Goal: Transaction & Acquisition: Download file/media

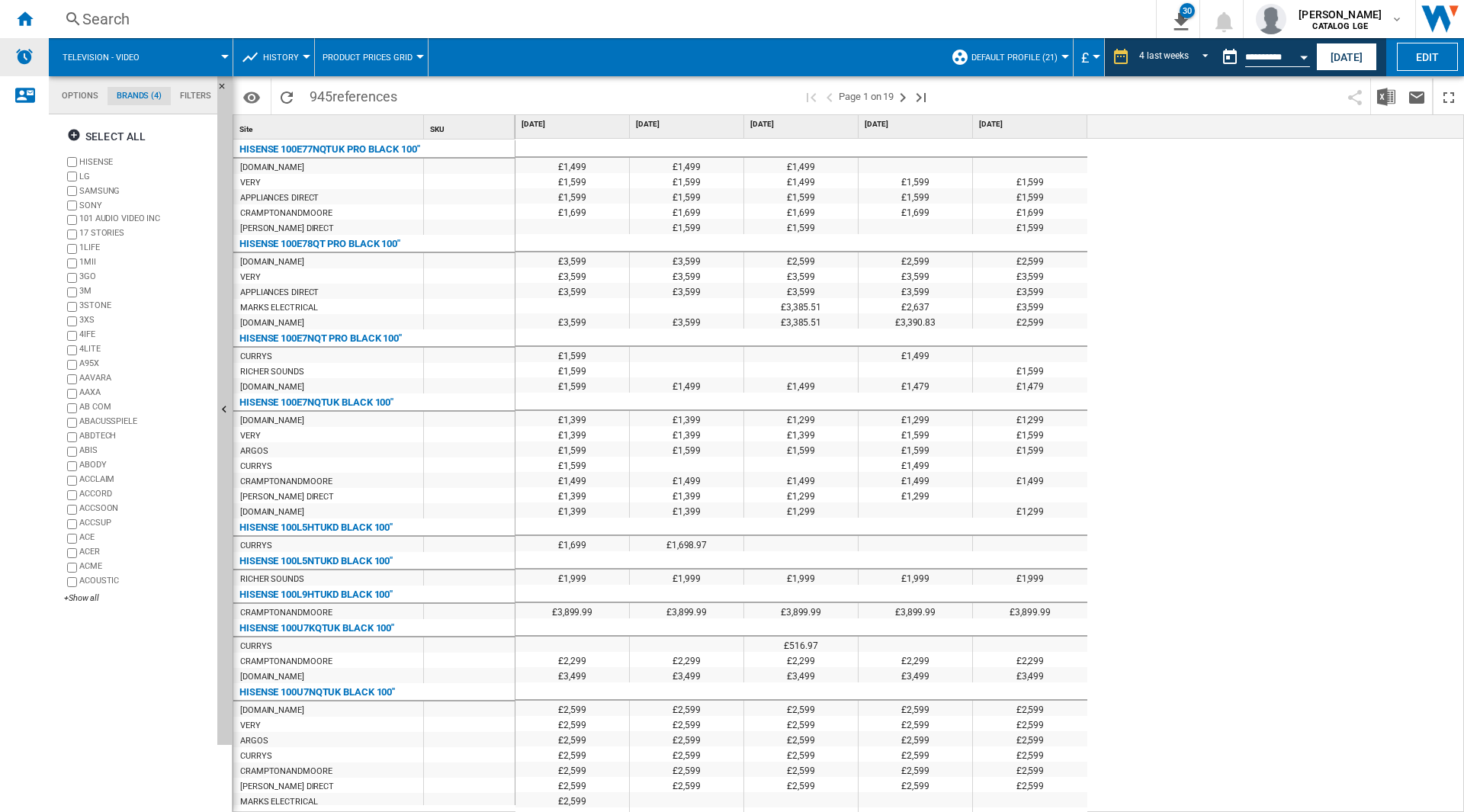
click at [27, 24] on ng-md-icon "Home" at bounding box center [25, 19] width 19 height 19
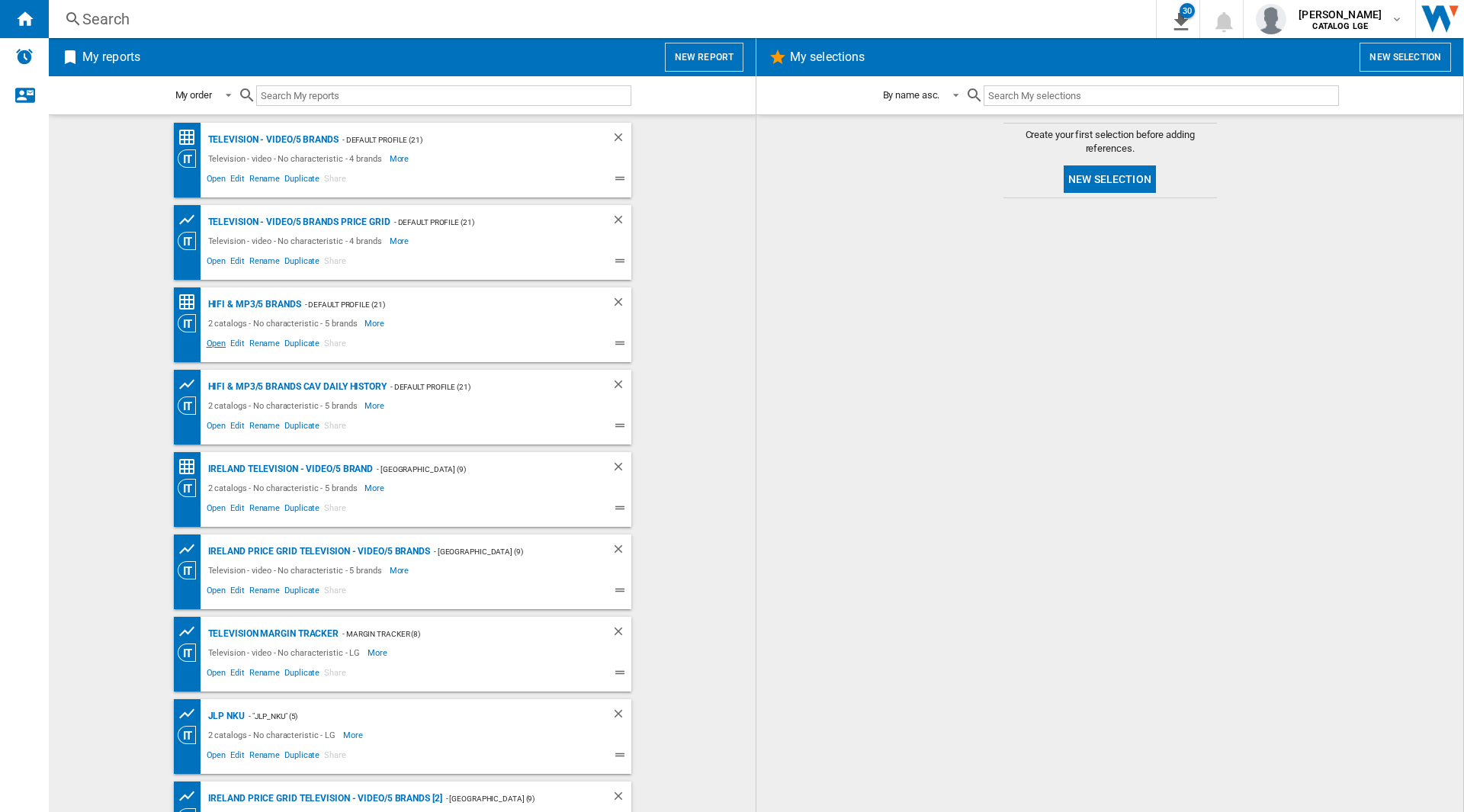
click at [208, 343] on span "Open" at bounding box center [216, 345] width 25 height 19
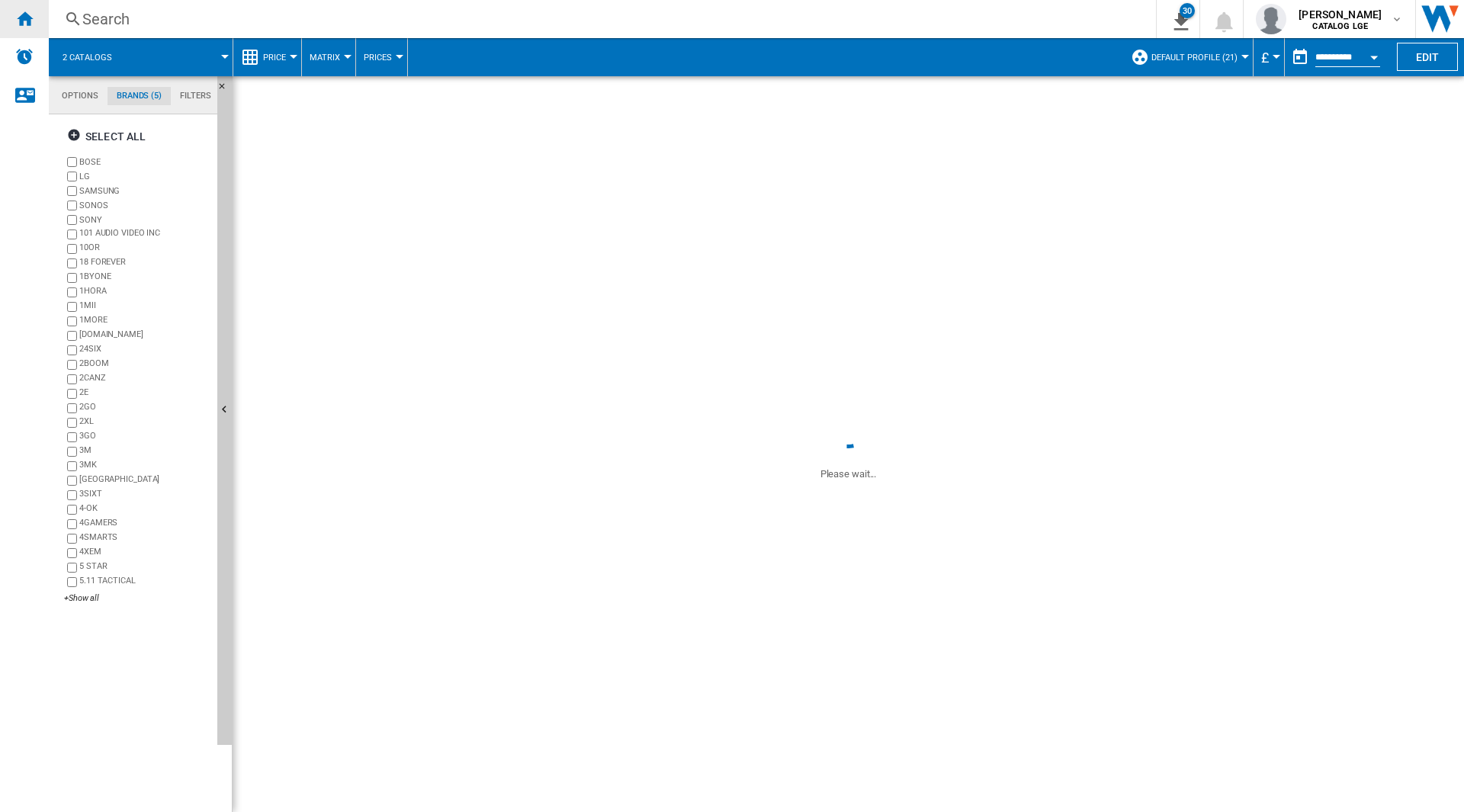
click at [26, 13] on ng-md-icon "Home" at bounding box center [25, 19] width 19 height 19
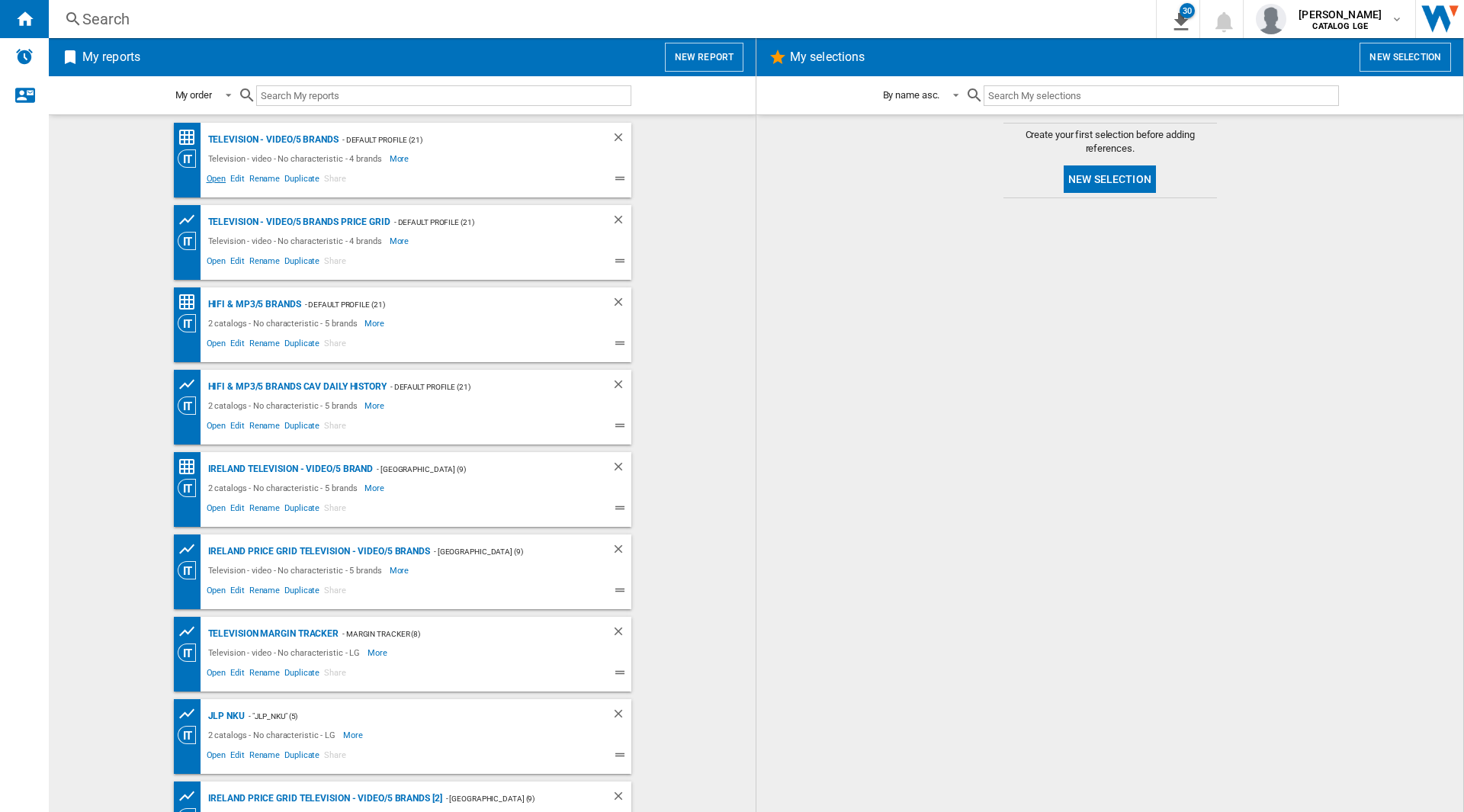
click at [214, 177] on span "Open" at bounding box center [216, 181] width 25 height 19
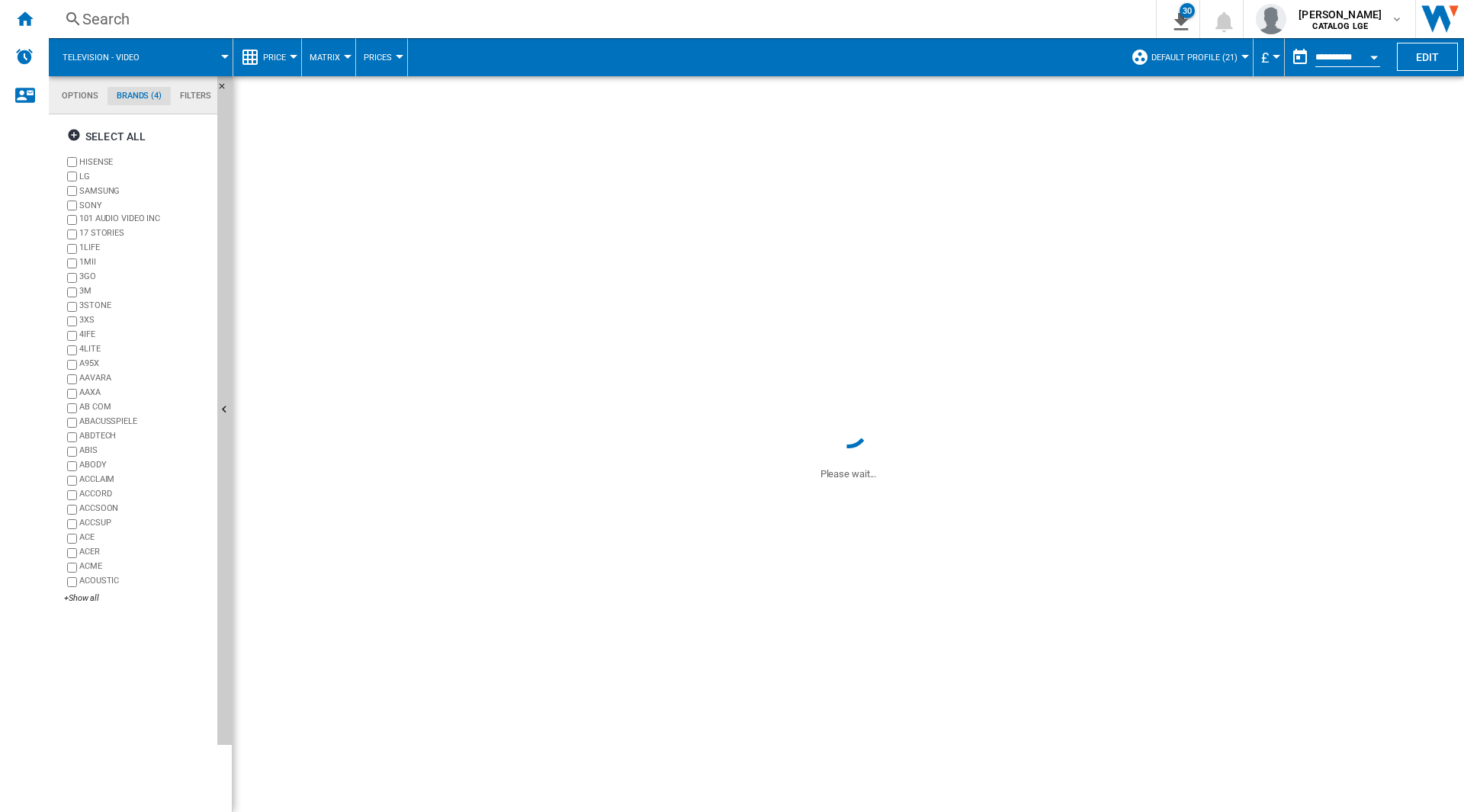
click at [79, 98] on md-tab-item "Options" at bounding box center [80, 96] width 55 height 19
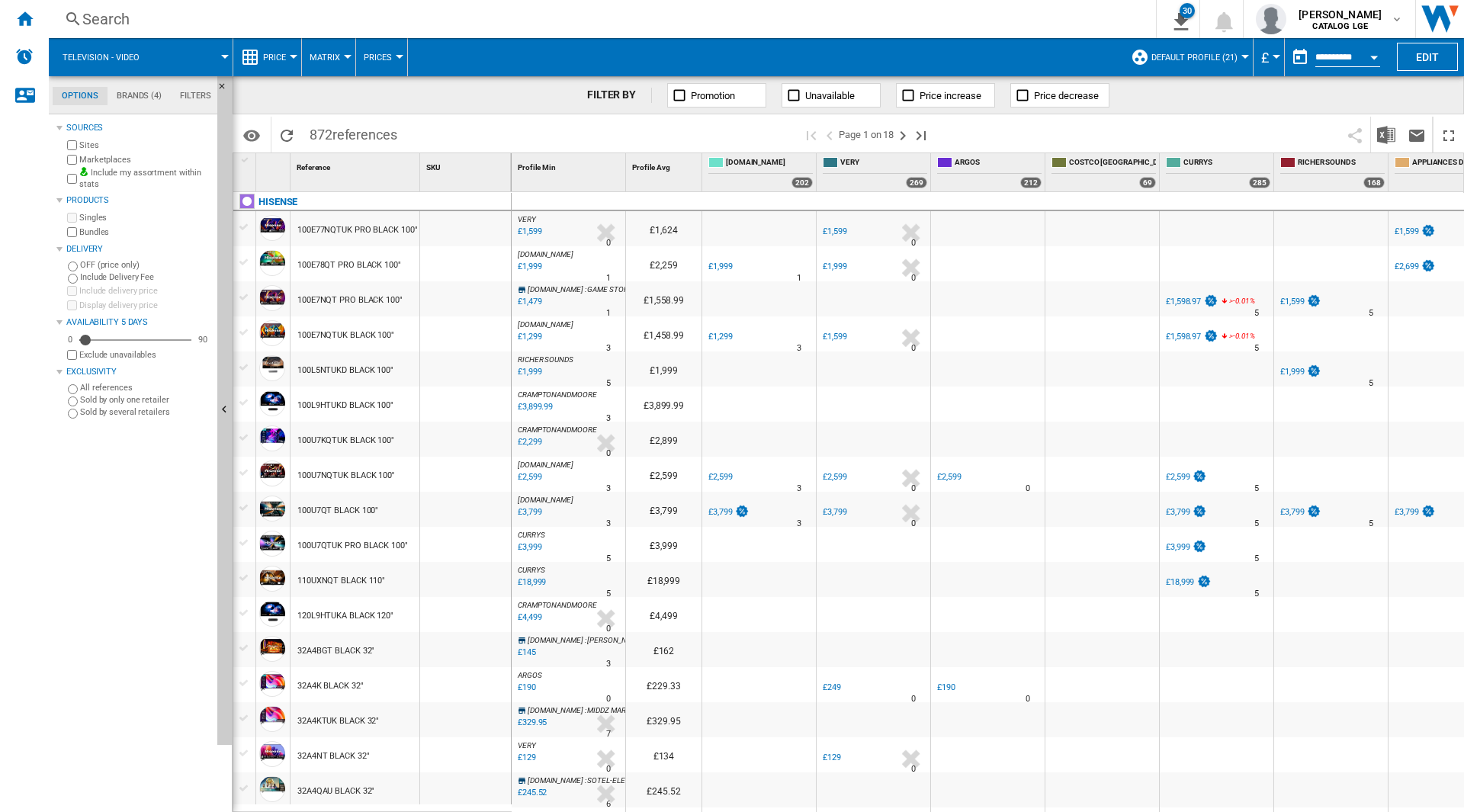
click at [1366, 53] on button "Open calendar" at bounding box center [1374, 54] width 27 height 27
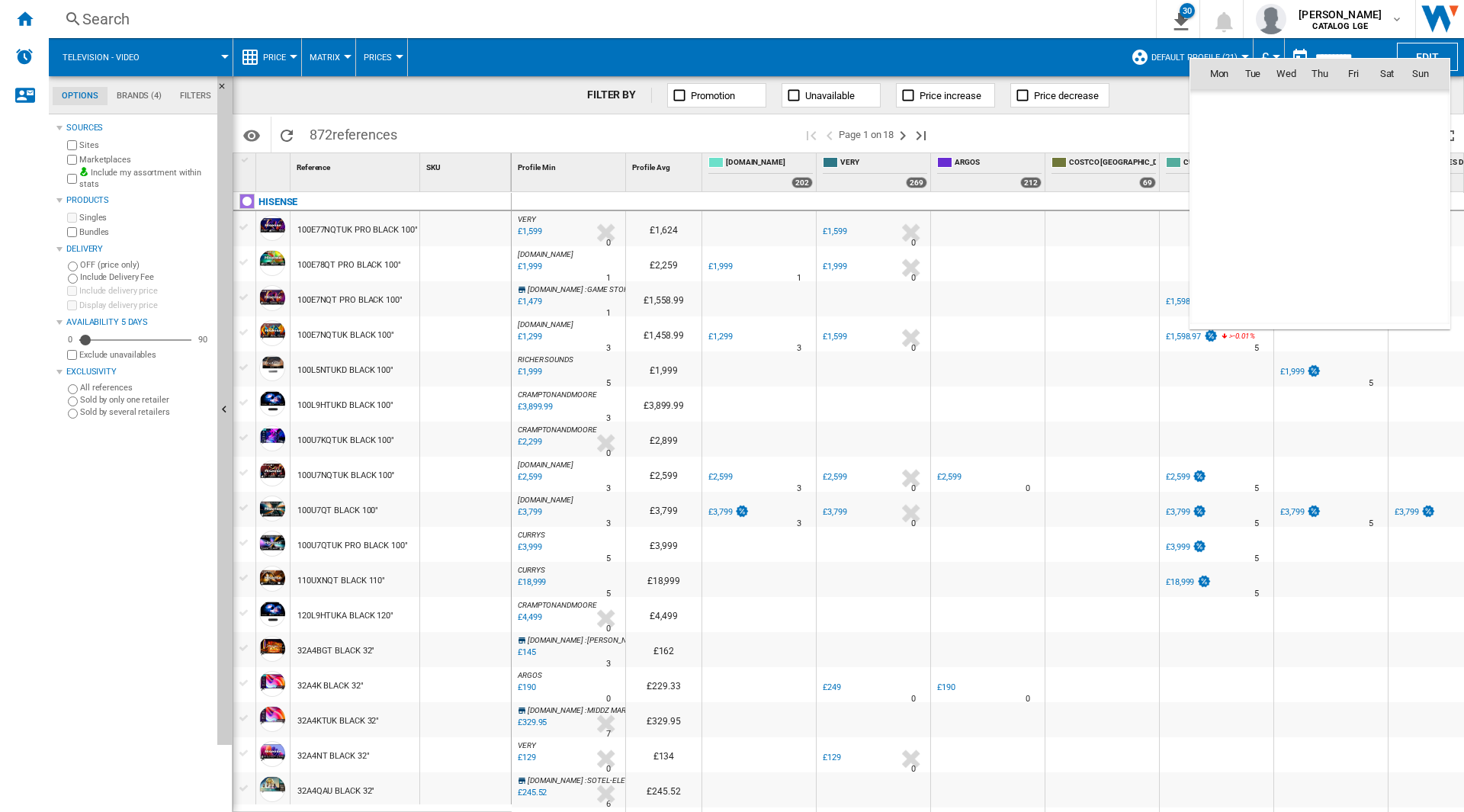
scroll to position [7272, 0]
click at [1201, 48] on div at bounding box center [732, 406] width 1464 height 812
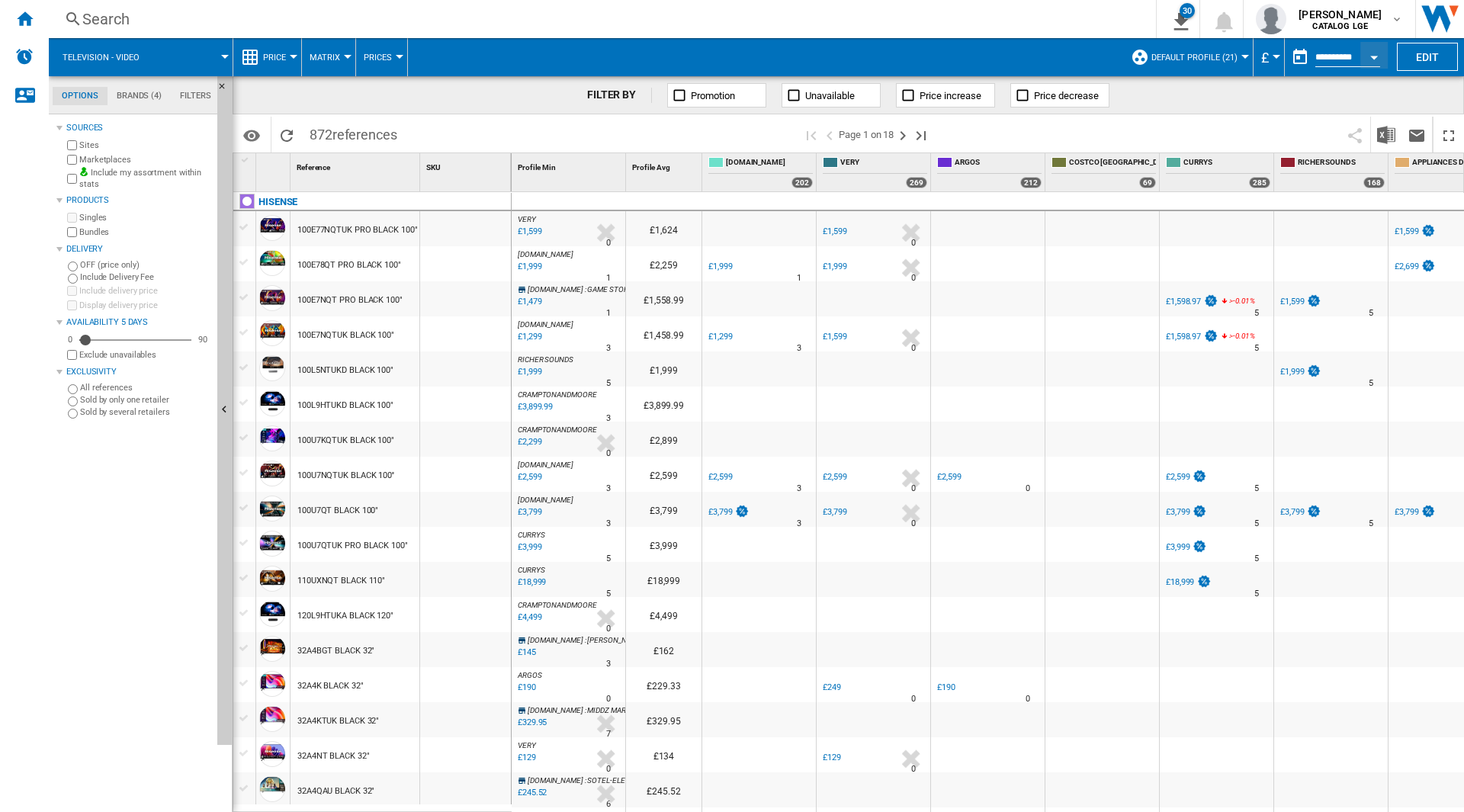
click at [37, 11] on div "Home" at bounding box center [24, 19] width 48 height 38
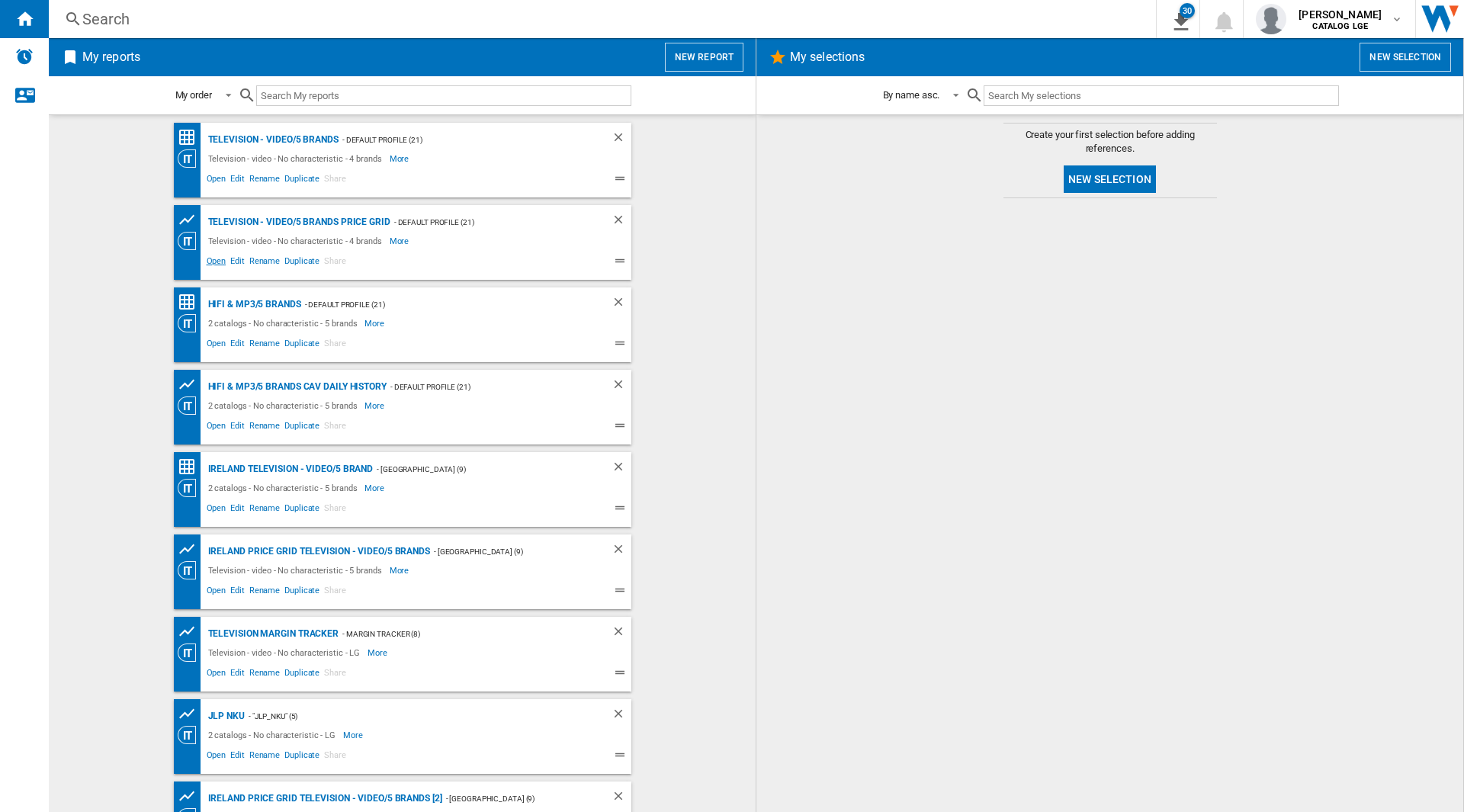
click at [214, 264] on span "Open" at bounding box center [216, 264] width 25 height 19
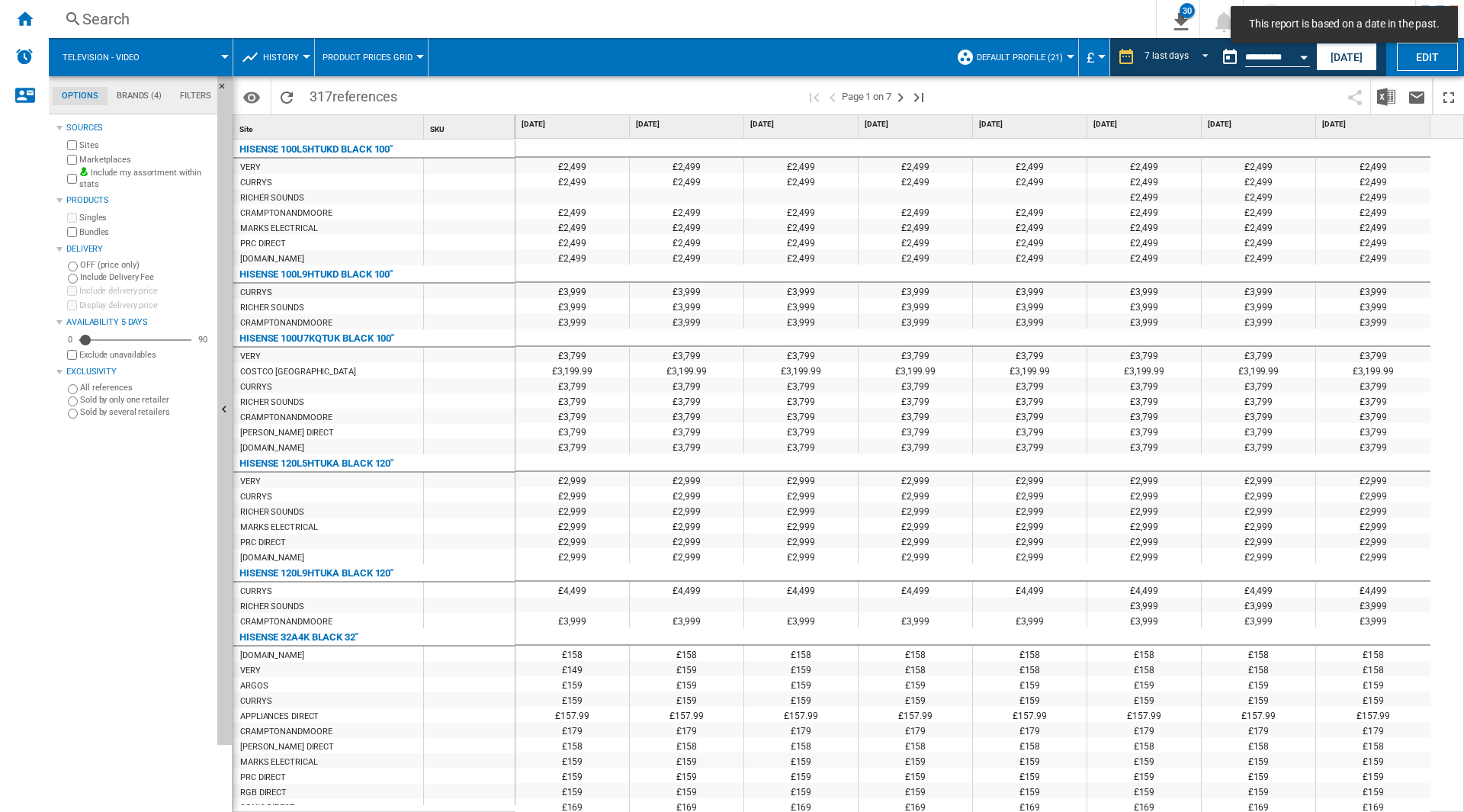
click at [1334, 48] on button "[DATE]" at bounding box center [1347, 56] width 61 height 28
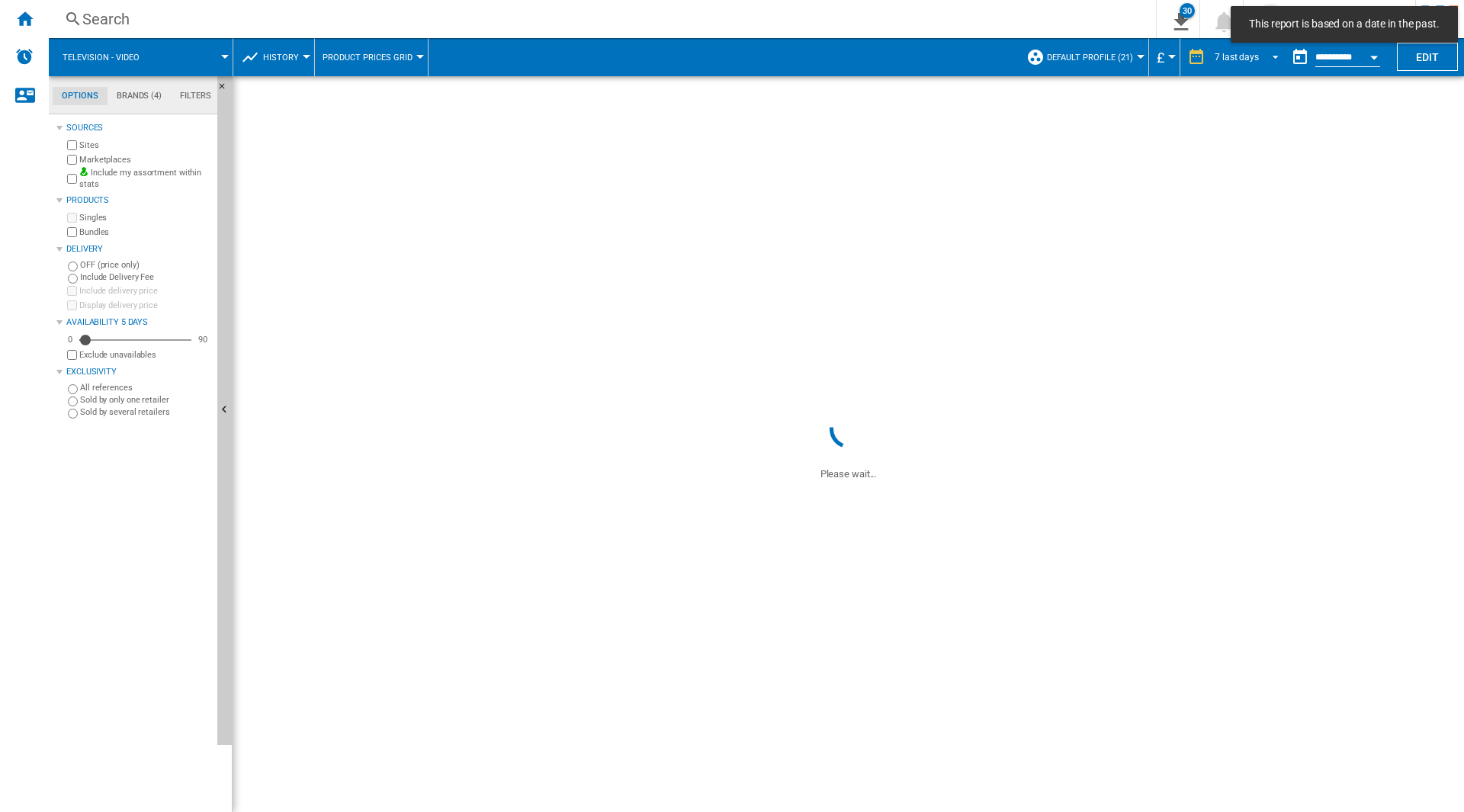
click at [1248, 54] on div "7 last days" at bounding box center [1237, 57] width 44 height 11
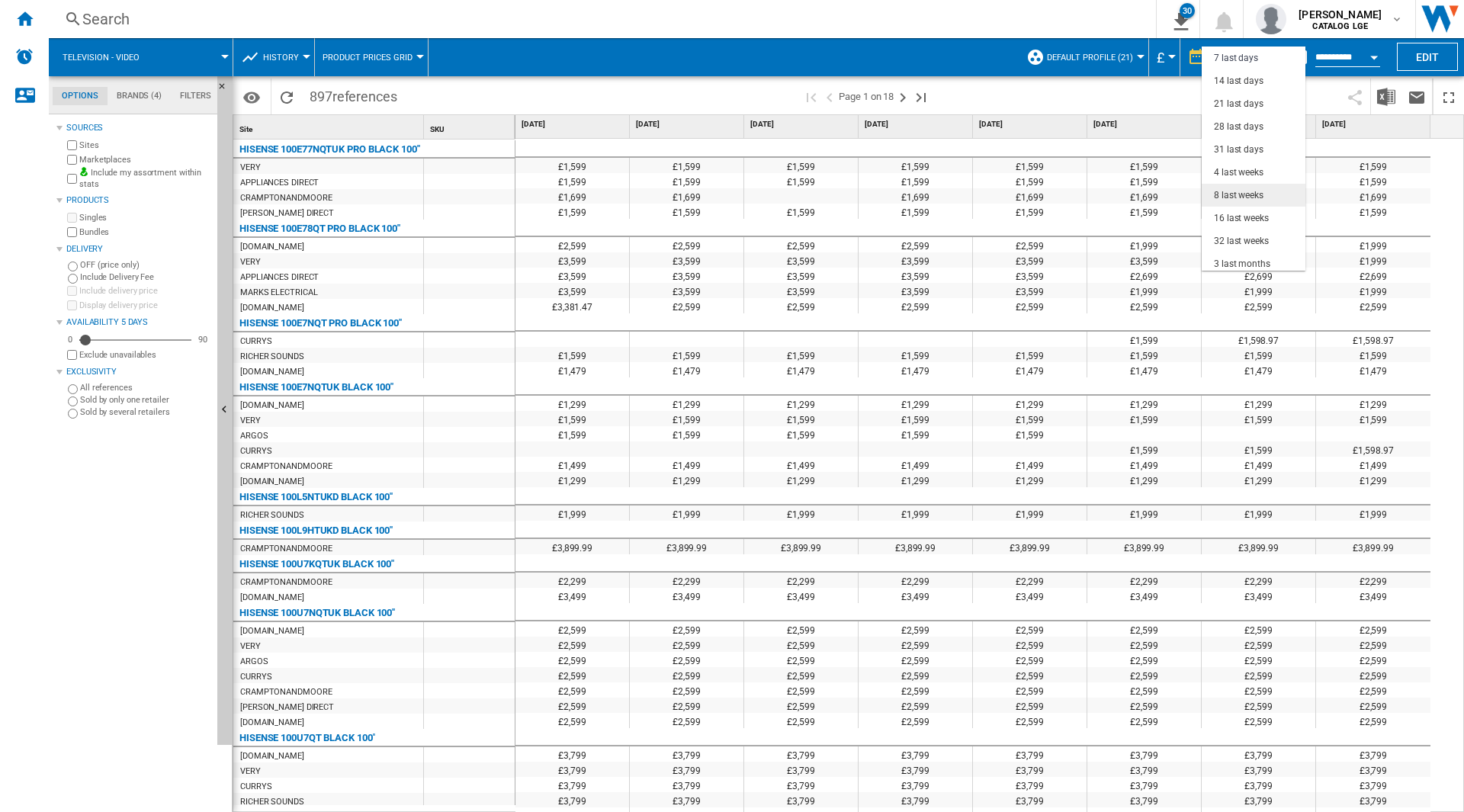
click at [1250, 195] on div "8 last weeks" at bounding box center [1239, 195] width 49 height 13
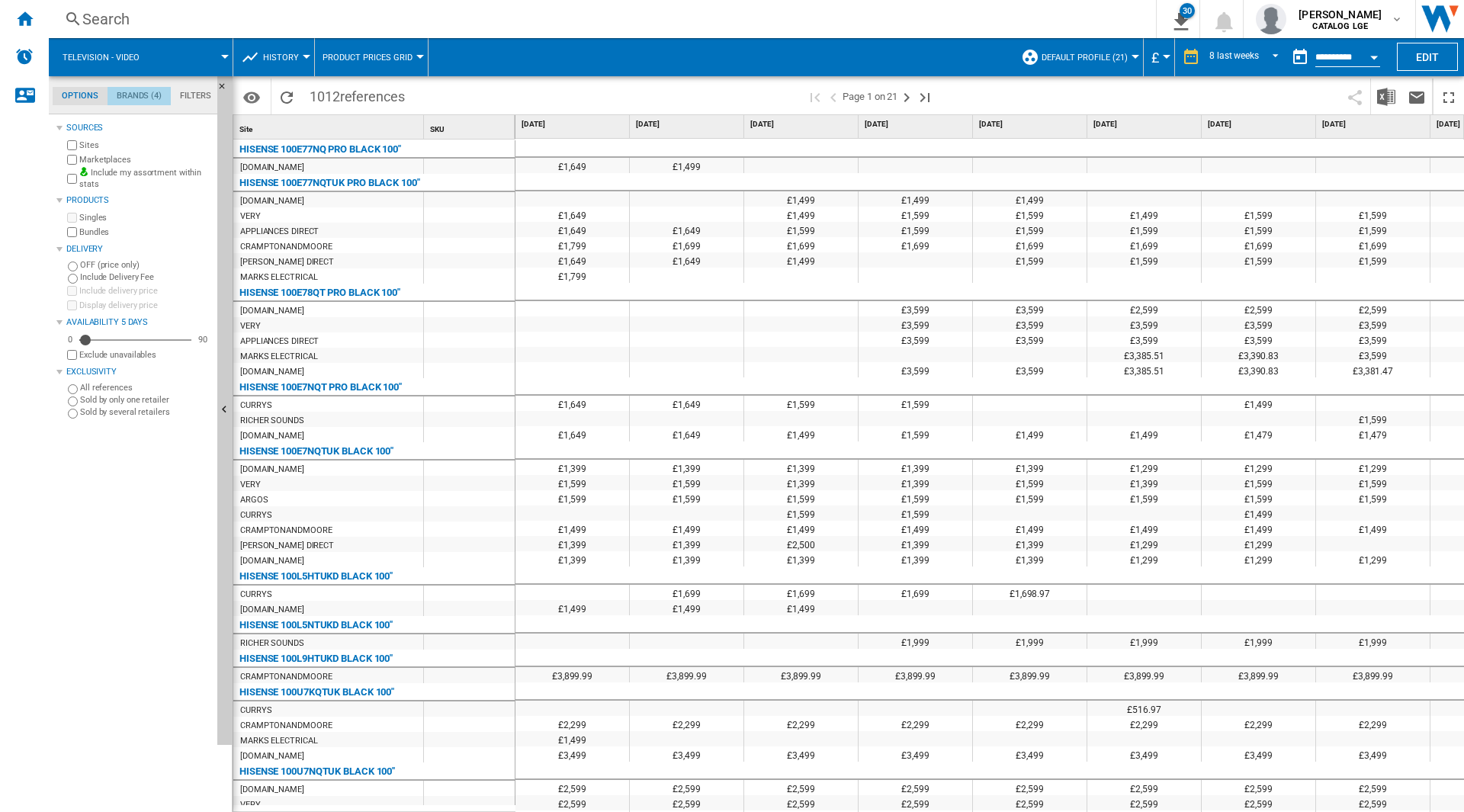
click at [146, 99] on md-tab-item "Brands (4)" at bounding box center [139, 96] width 63 height 19
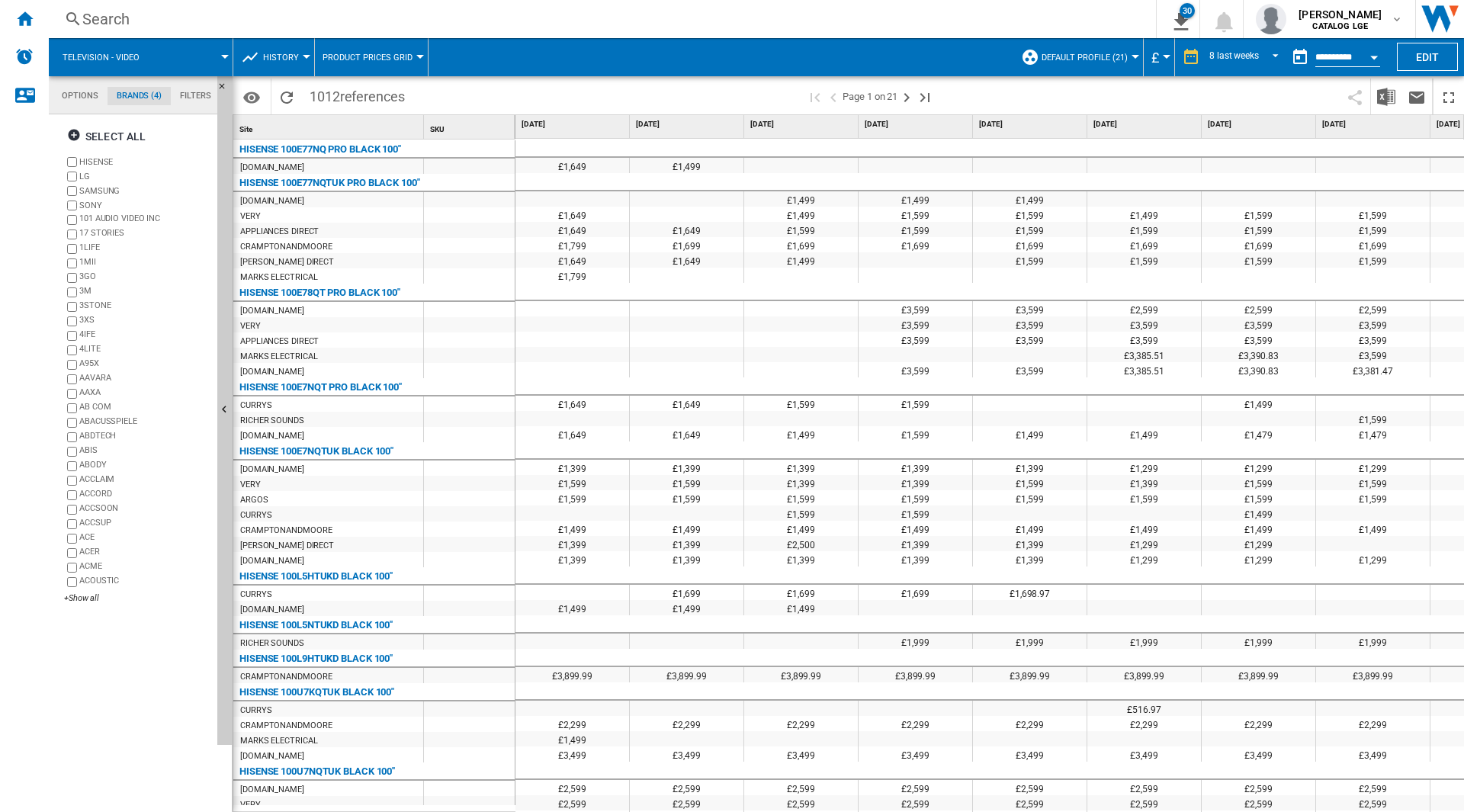
click at [94, 162] on label "HISENSE" at bounding box center [145, 162] width 132 height 11
click at [90, 190] on label "SAMSUNG" at bounding box center [145, 190] width 132 height 11
click at [85, 208] on label "SONY" at bounding box center [145, 205] width 132 height 11
click at [193, 93] on md-tab-item "Filters" at bounding box center [196, 96] width 49 height 19
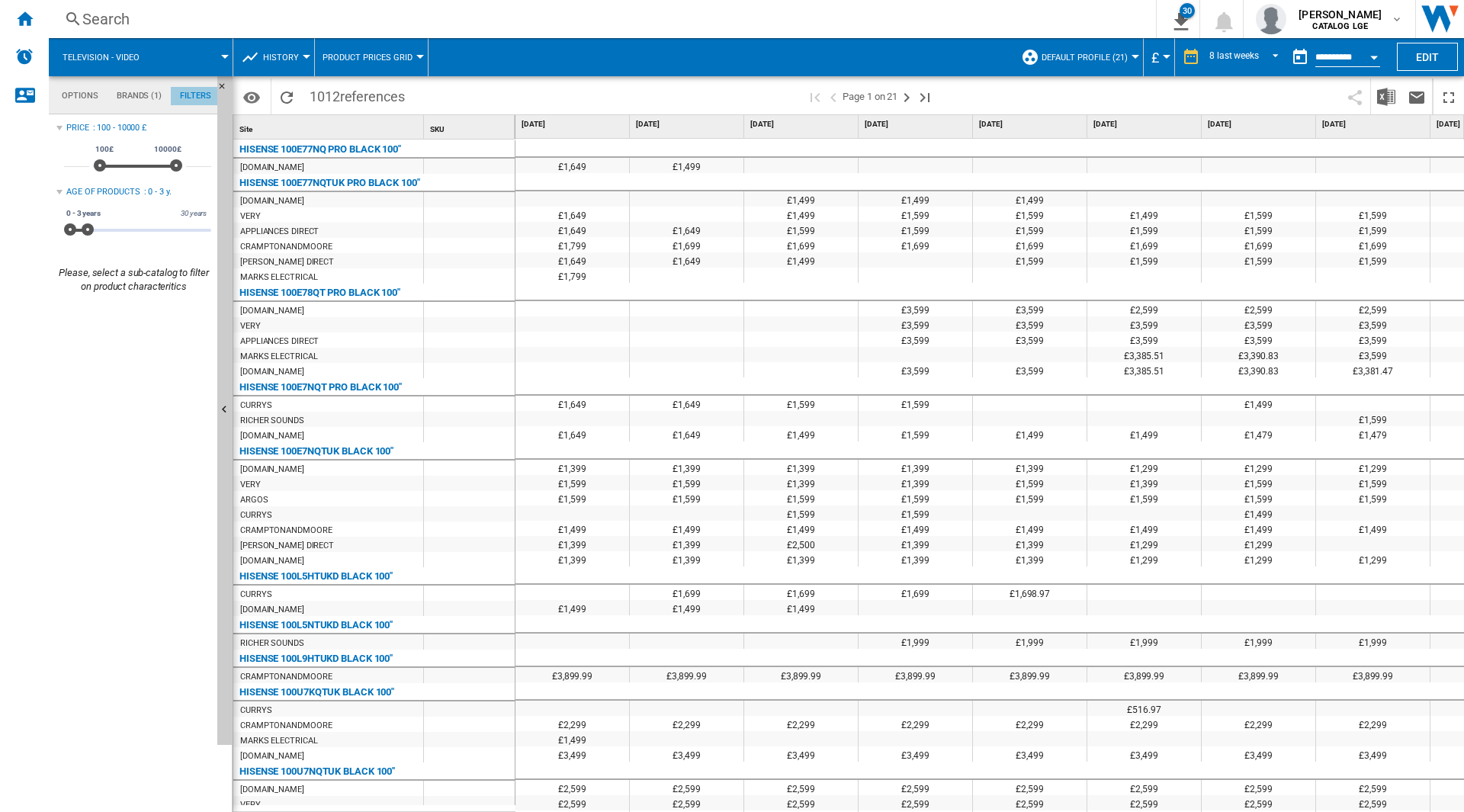
scroll to position [99, 0]
click at [67, 95] on md-tab-item "Options" at bounding box center [80, 96] width 55 height 19
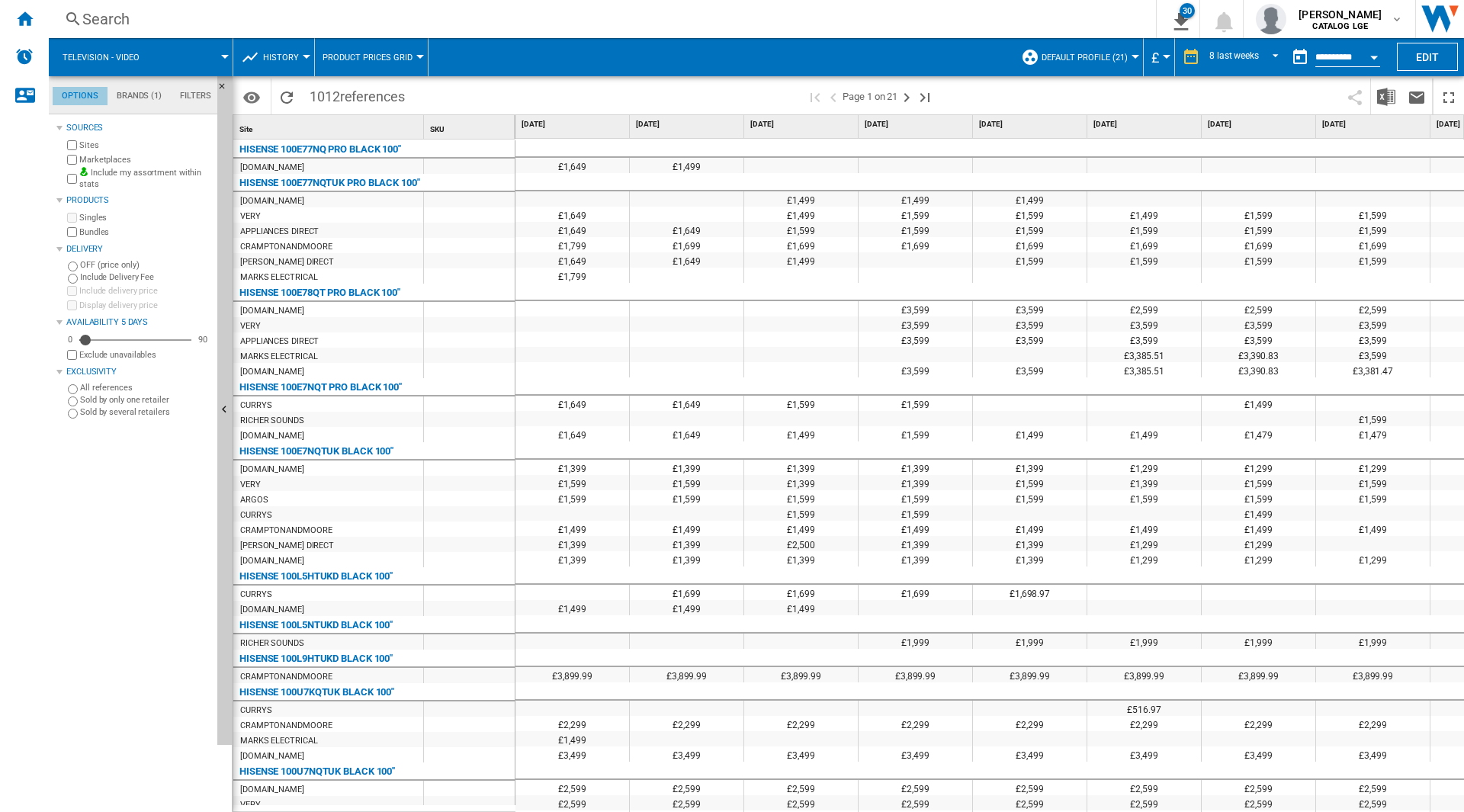
scroll to position [19, 0]
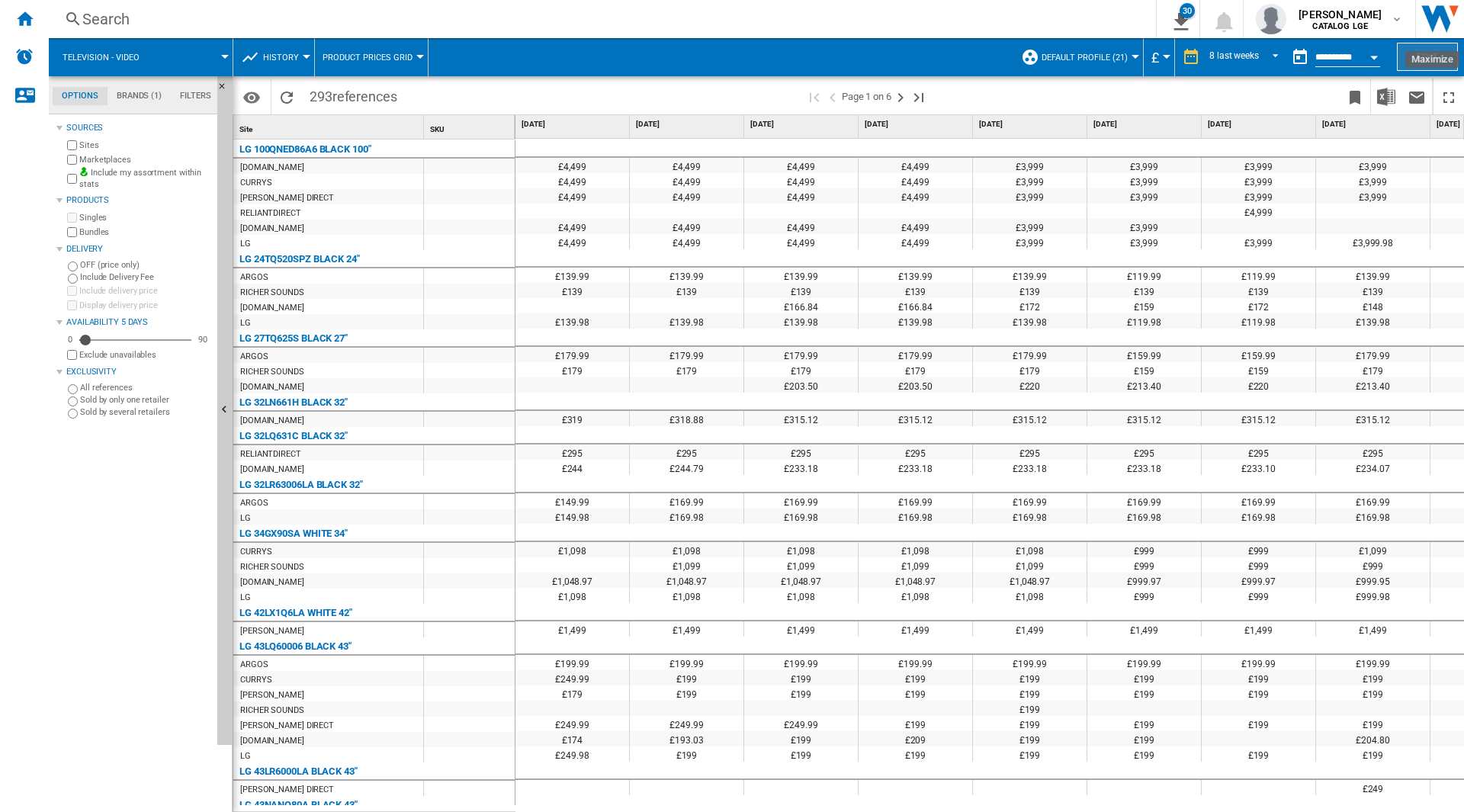
click at [1432, 54] on button "Edit" at bounding box center [1427, 56] width 61 height 28
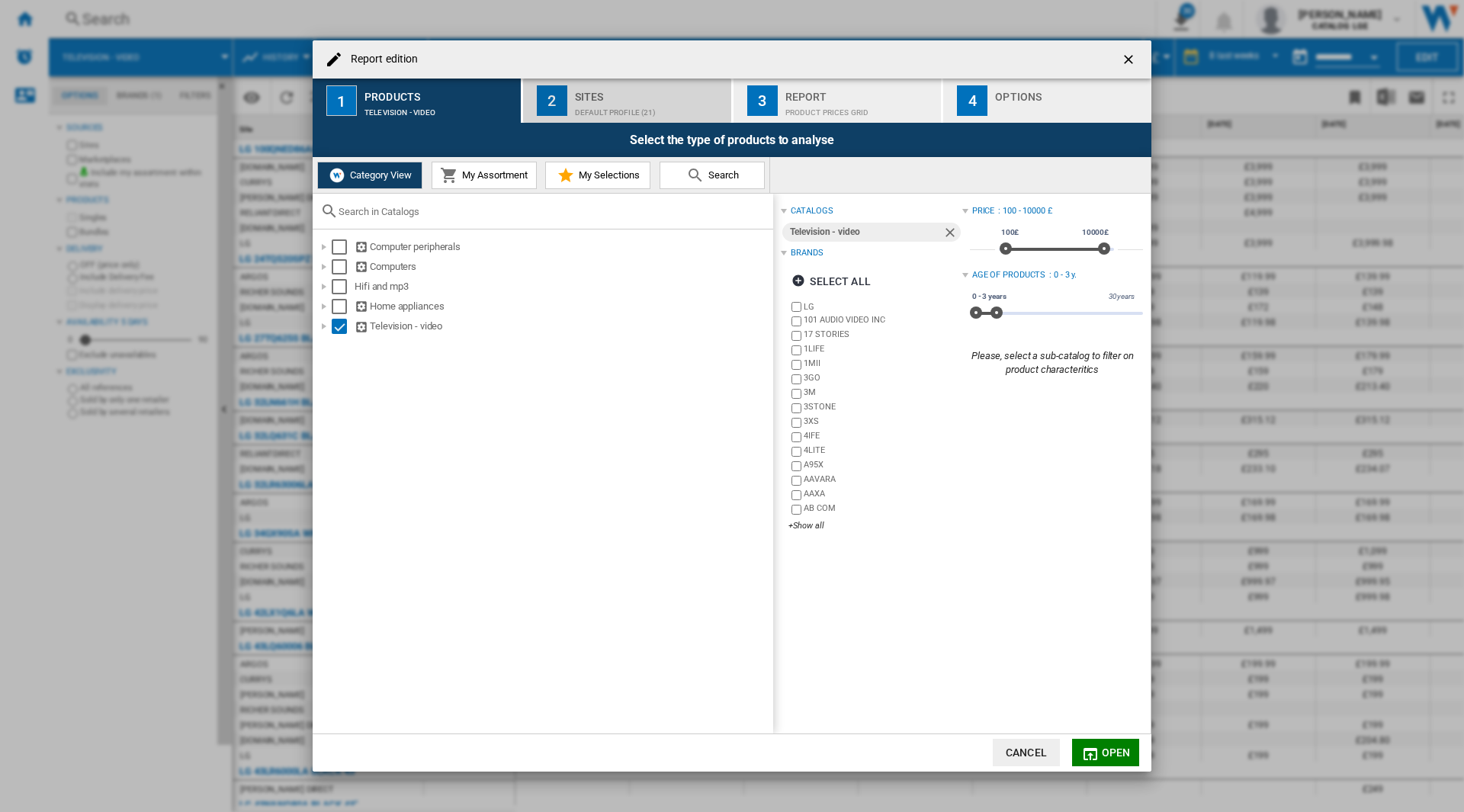
click at [601, 110] on div "Default profile (21)" at bounding box center [650, 108] width 151 height 16
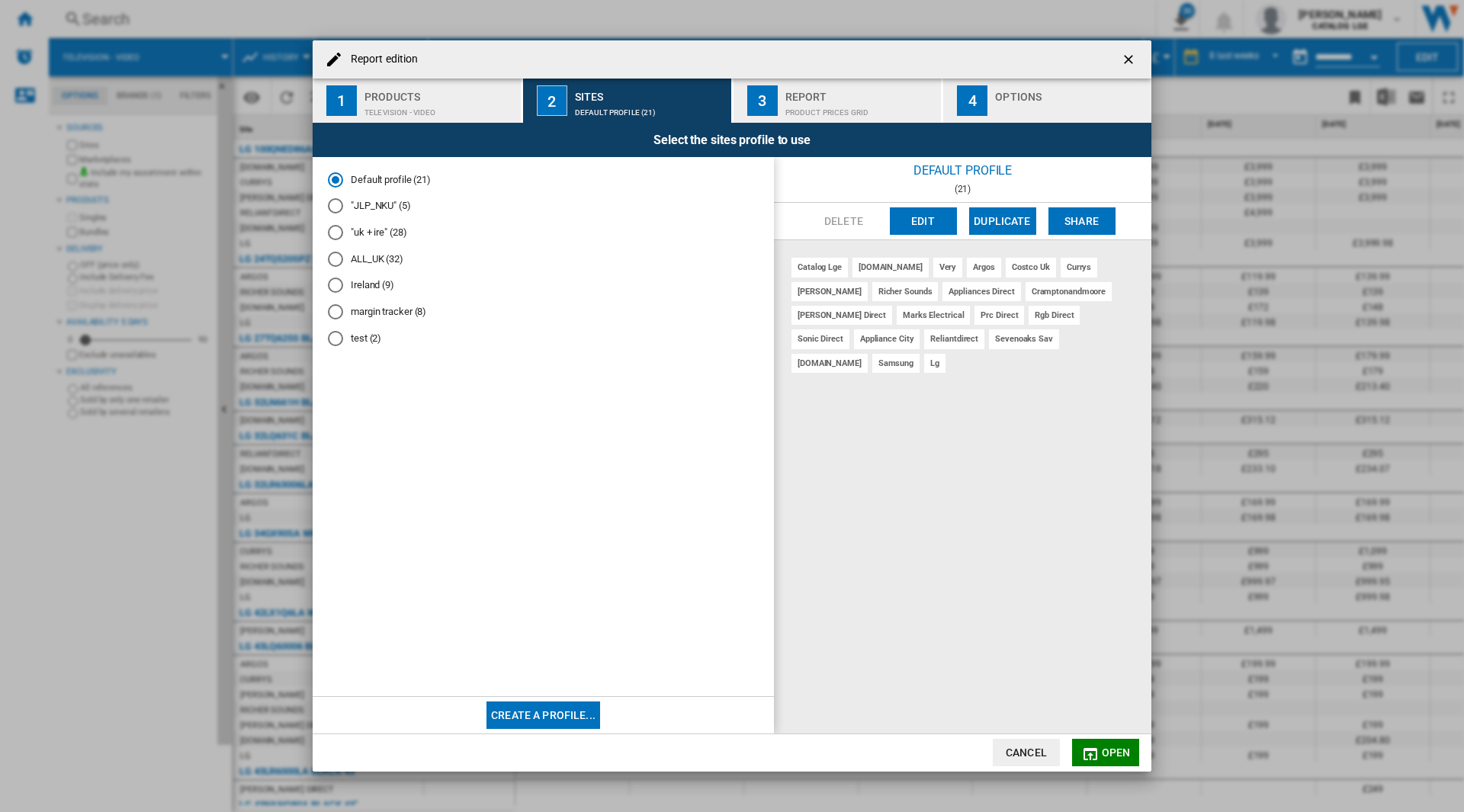
click at [1128, 64] on ng-md-icon "getI18NText('BUTTONS.CLOSE_DIALOG')" at bounding box center [1131, 61] width 19 height 19
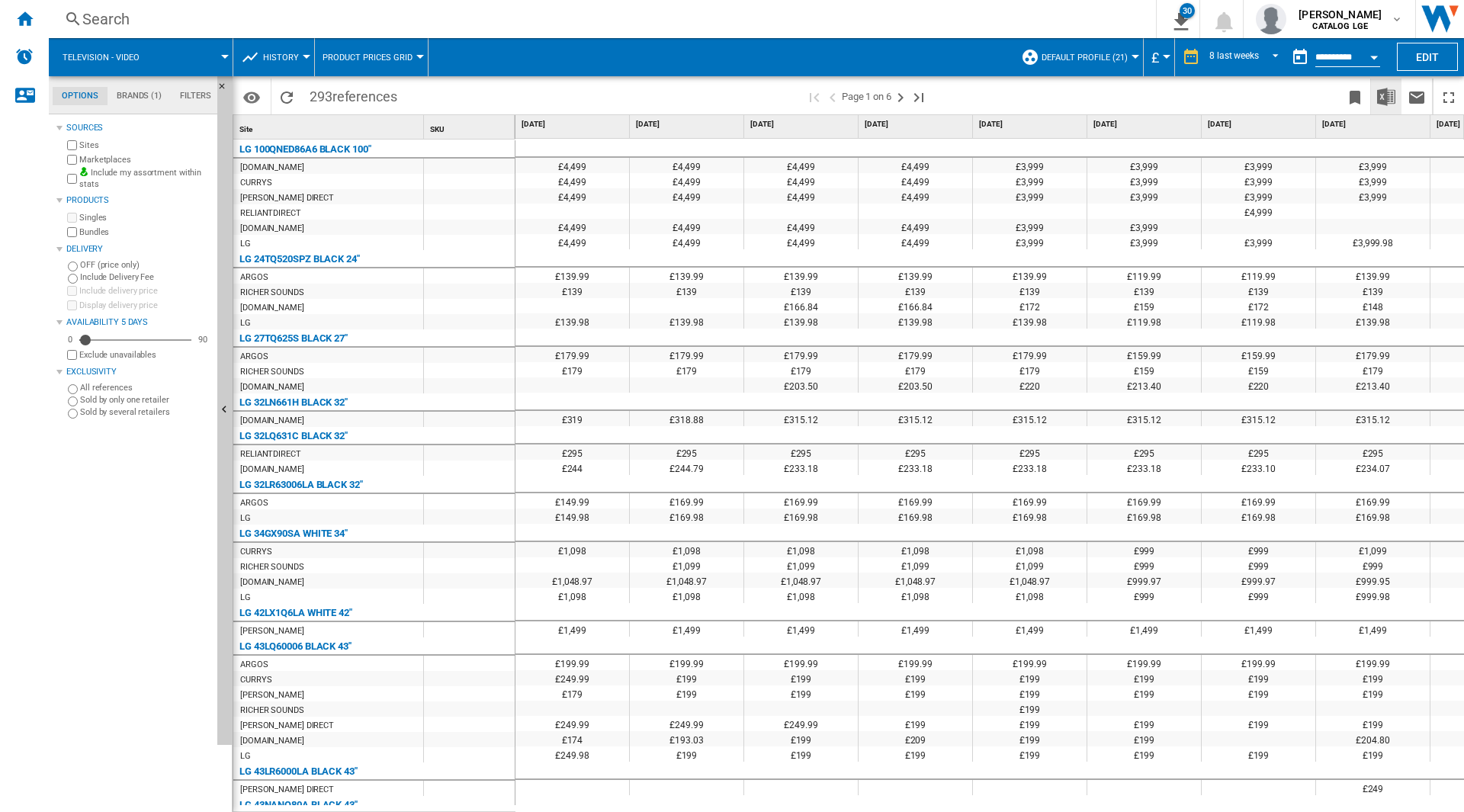
click at [1390, 93] on img "Download in Excel" at bounding box center [1387, 97] width 19 height 19
